Goal: Task Accomplishment & Management: Complete application form

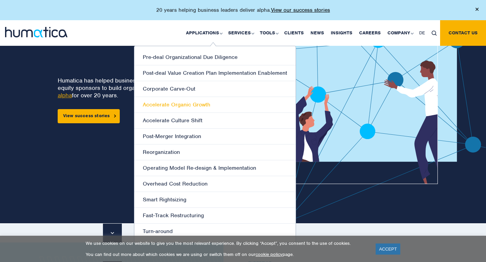
scroll to position [58, 0]
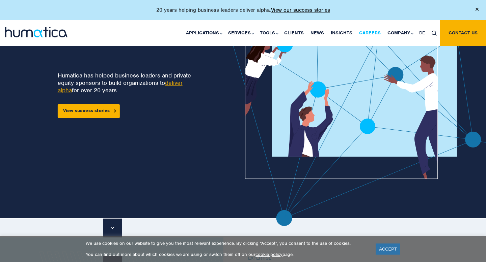
click at [366, 31] on link "Careers" at bounding box center [369, 33] width 28 height 26
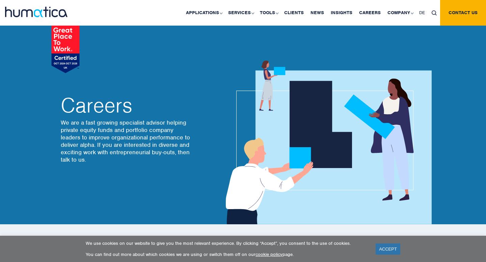
scroll to position [30, 0]
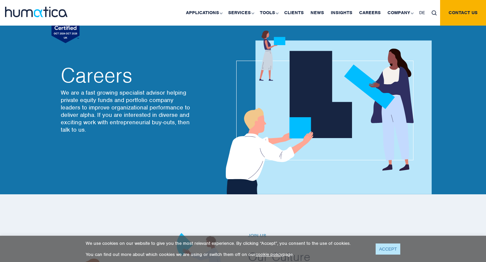
click at [380, 247] on link "ACCEPT" at bounding box center [387, 249] width 25 height 11
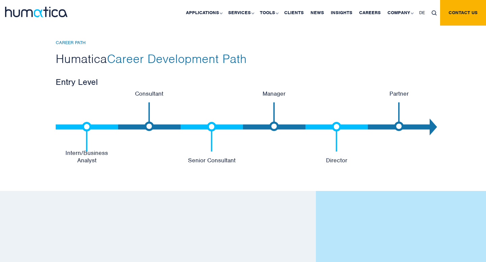
scroll to position [1411, 0]
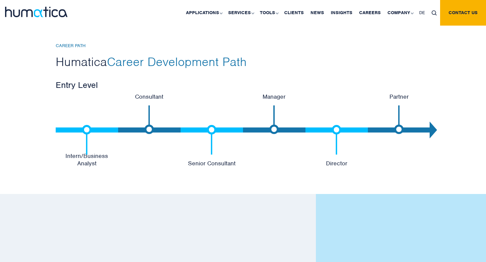
click at [84, 128] on img at bounding box center [86, 139] width 9 height 29
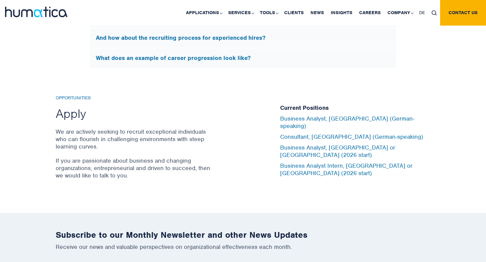
scroll to position [2184, 0]
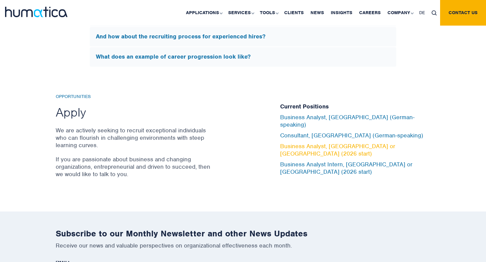
click at [295, 145] on link "Business Analyst, London or Munich (2026 start)" at bounding box center [337, 150] width 115 height 15
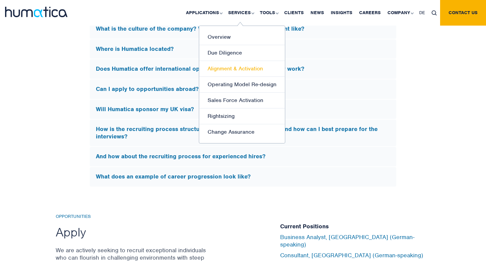
scroll to position [2074, 0]
